Goal: Task Accomplishment & Management: Manage account settings

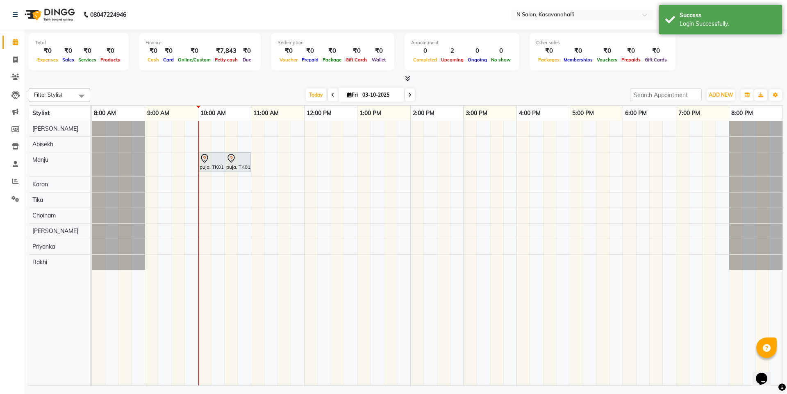
click at [409, 78] on icon at bounding box center [407, 78] width 5 height 6
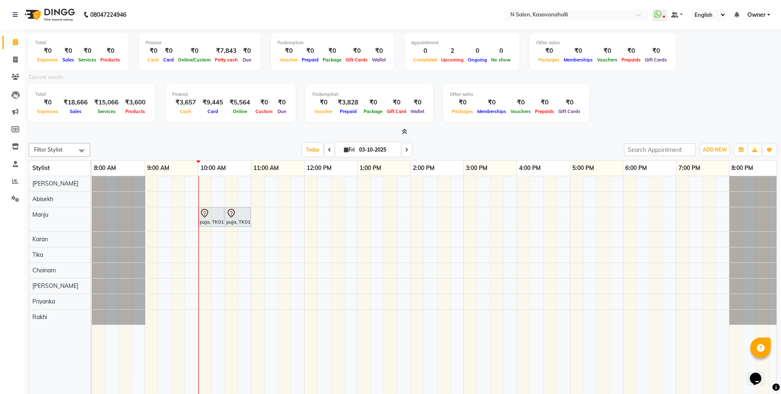
click at [767, 17] on link "Owner" at bounding box center [758, 15] width 23 height 9
click at [748, 53] on link "Sign out" at bounding box center [728, 56] width 75 height 13
